Goal: Obtain resource: Download file/media

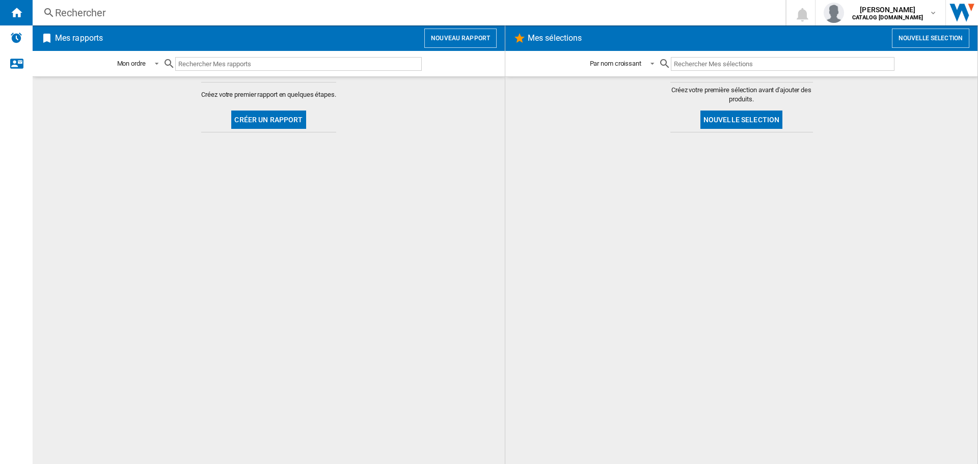
click at [290, 130] on span "Créer un rapport" at bounding box center [268, 119] width 82 height 25
click at [290, 128] on button "Créer un rapport" at bounding box center [268, 119] width 74 height 18
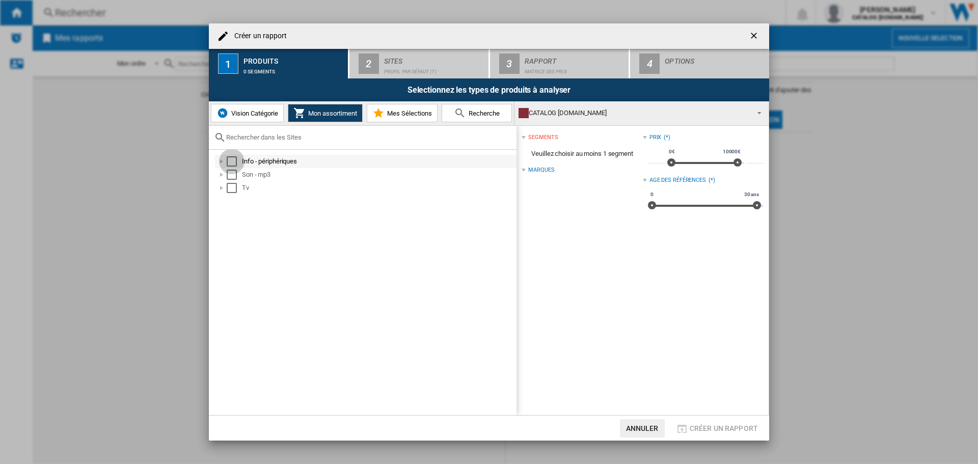
click at [232, 159] on div "Select" at bounding box center [232, 161] width 10 height 10
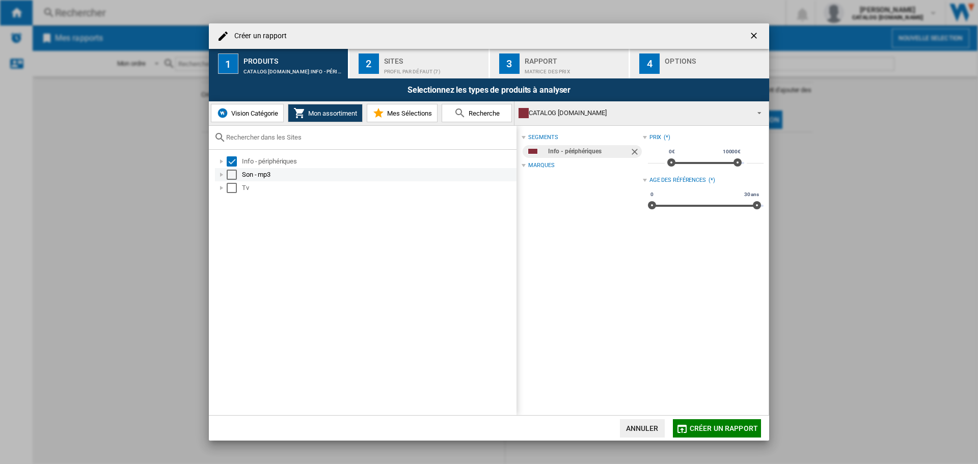
click at [234, 174] on div "Select" at bounding box center [232, 175] width 10 height 10
click at [236, 184] on div "Select" at bounding box center [232, 188] width 10 height 10
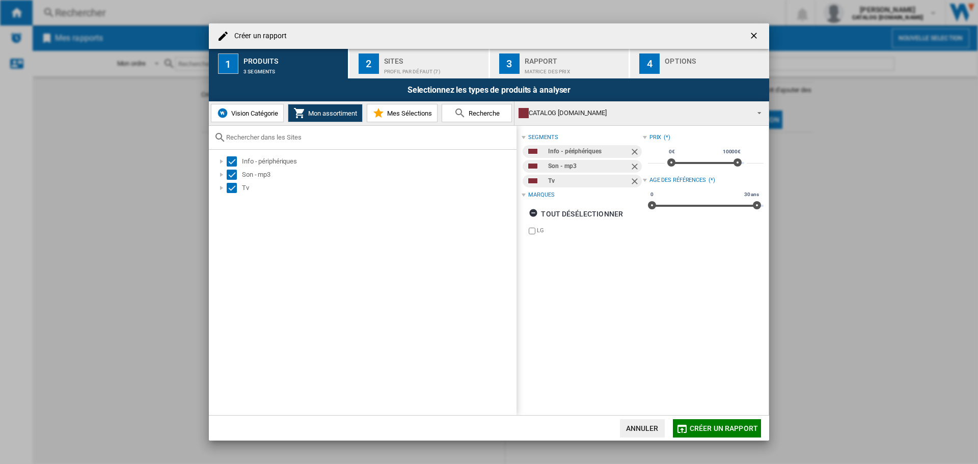
click at [399, 69] on div "Profil par défaut (7)" at bounding box center [434, 69] width 100 height 11
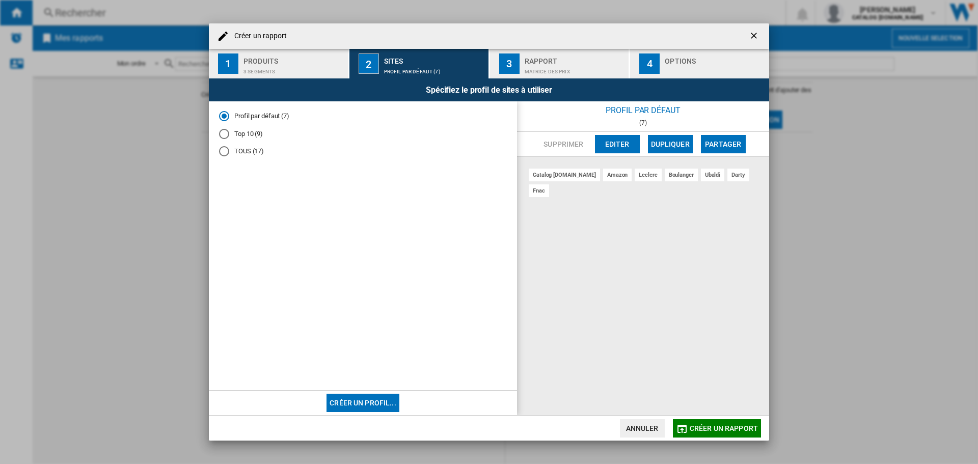
click at [520, 62] on button "3 Rapport Matrice des prix" at bounding box center [560, 64] width 140 height 30
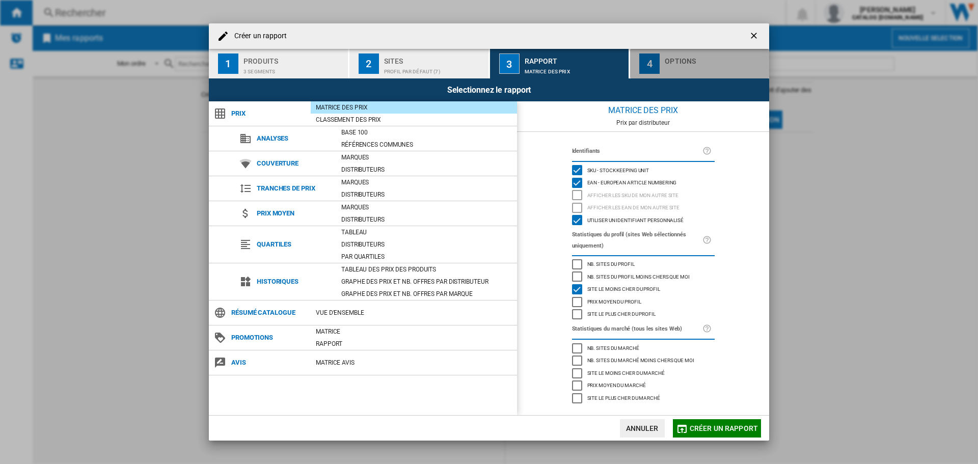
click at [678, 71] on div "button" at bounding box center [715, 69] width 100 height 11
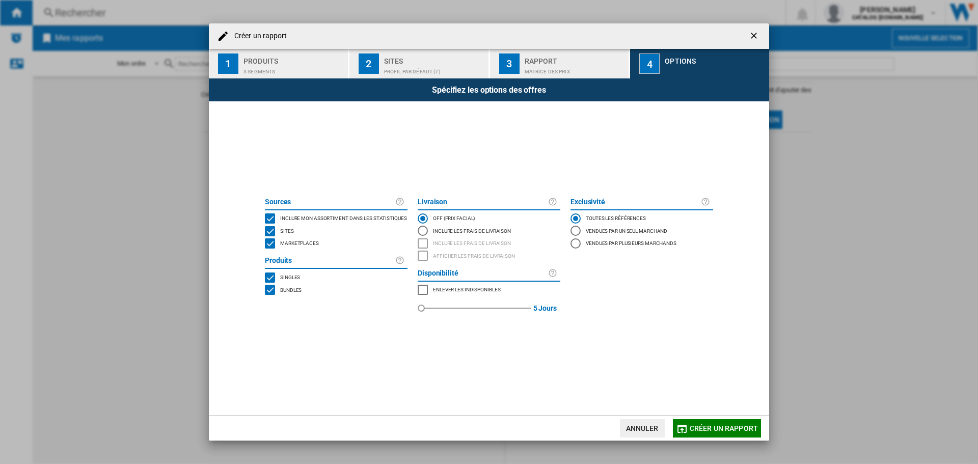
click at [306, 245] on span "Marketplaces" at bounding box center [299, 242] width 39 height 7
click at [703, 431] on span "Créer un rapport" at bounding box center [723, 428] width 68 height 8
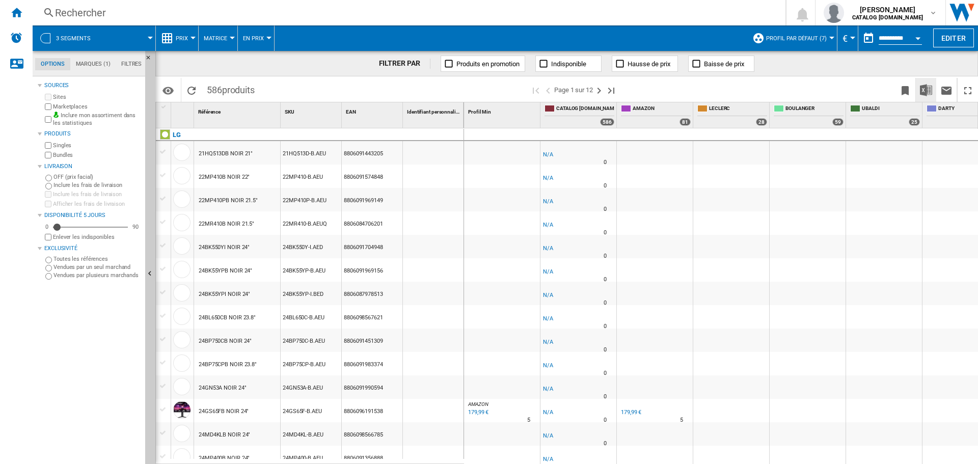
click at [926, 93] on img "Télécharger au format Excel" at bounding box center [926, 90] width 12 height 12
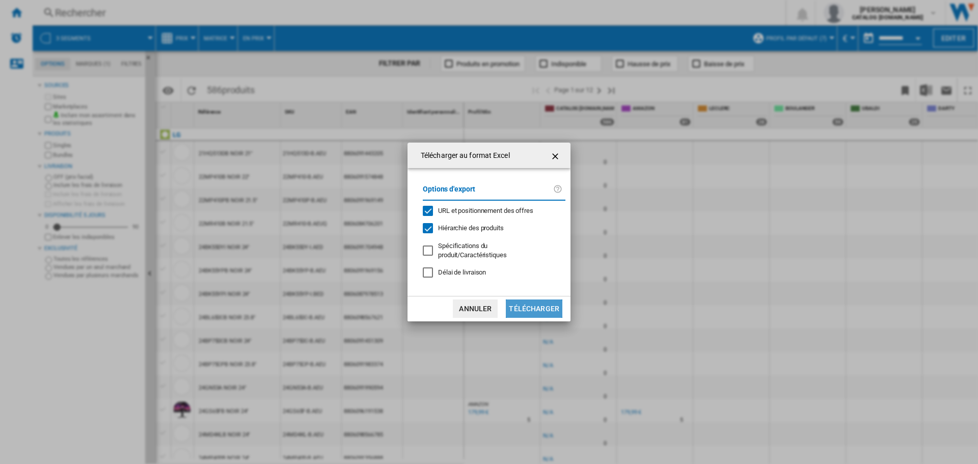
click at [536, 312] on button "Télécharger" at bounding box center [534, 308] width 57 height 18
